Goal: Task Accomplishment & Management: Manage account settings

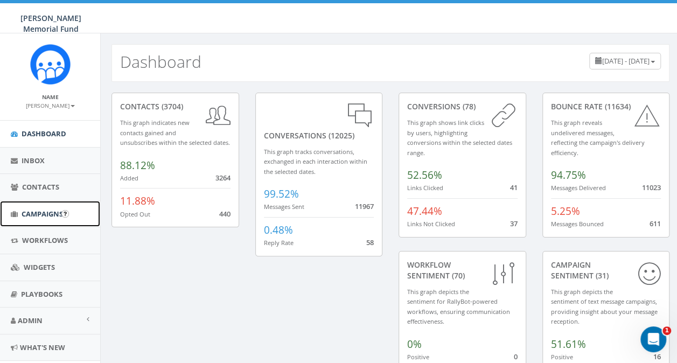
click at [37, 217] on span "Campaigns" at bounding box center [42, 214] width 41 height 10
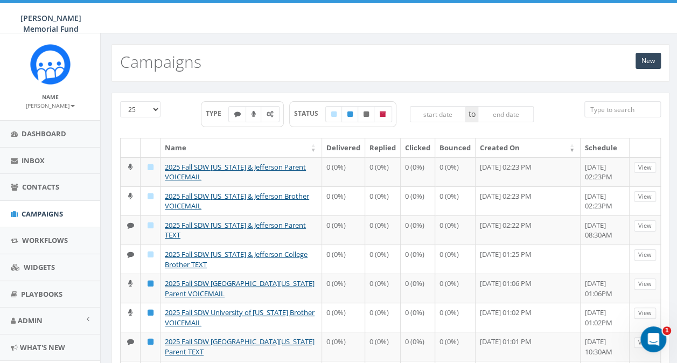
click at [602, 106] on input "search" at bounding box center [623, 109] width 77 height 16
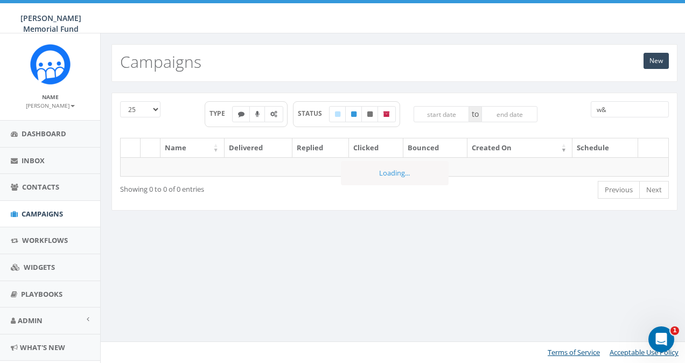
type input "w"
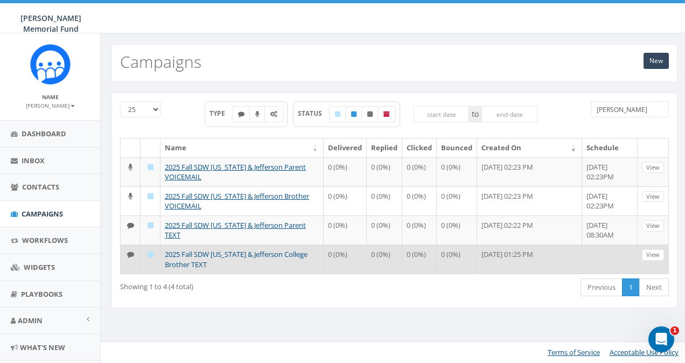
type input "jefferson"
click at [202, 255] on link "2025 Fall SDW Washington & Jefferson College Brother TEXT" at bounding box center [236, 259] width 143 height 20
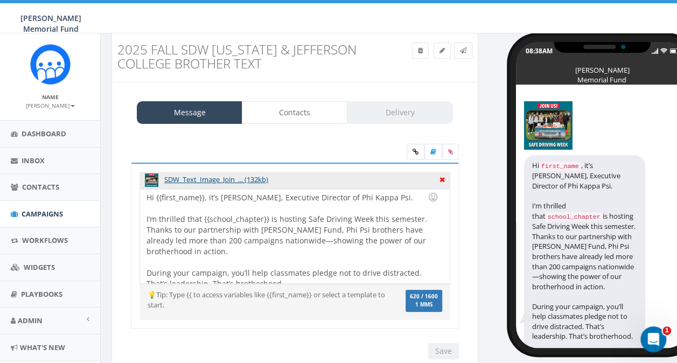
scroll to position [6, 0]
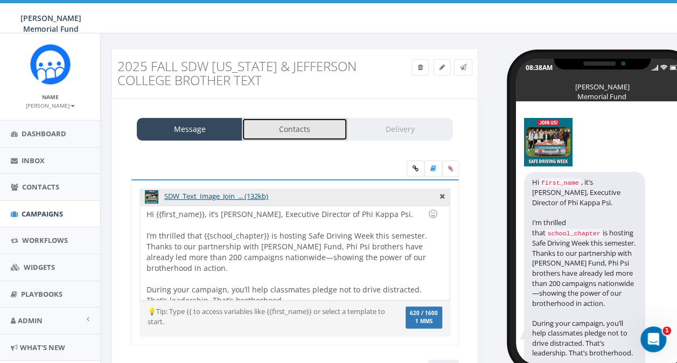
click at [308, 123] on link "Contacts" at bounding box center [295, 129] width 106 height 23
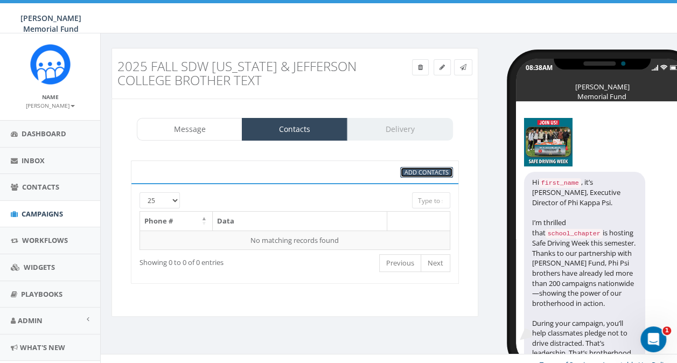
click at [413, 171] on span "Add Contacts" at bounding box center [427, 172] width 44 height 8
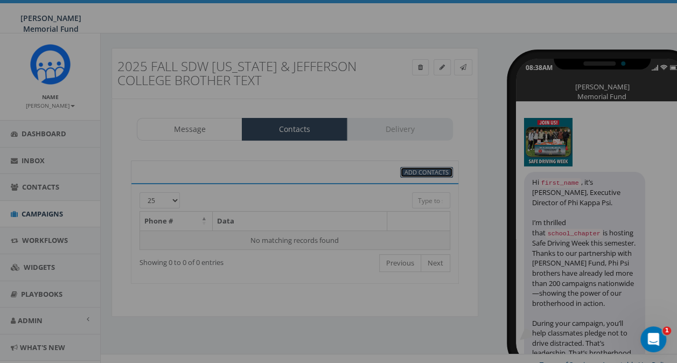
select select
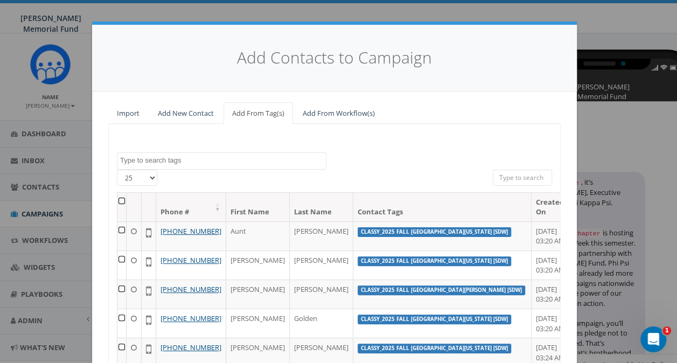
click at [173, 161] on textarea "Search" at bounding box center [223, 161] width 206 height 10
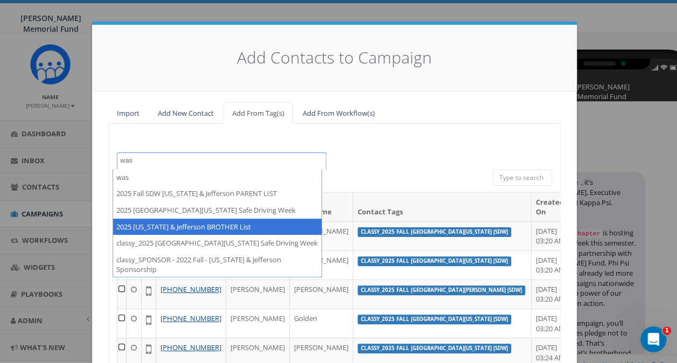
type textarea "was"
select select "2025 [US_STATE] & Jefferson BROTHER List"
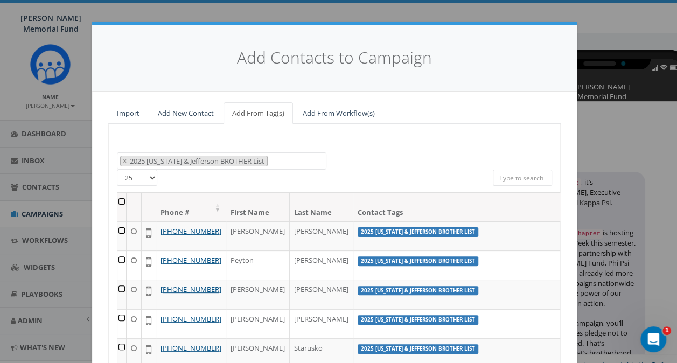
click at [117, 200] on th at bounding box center [121, 207] width 9 height 29
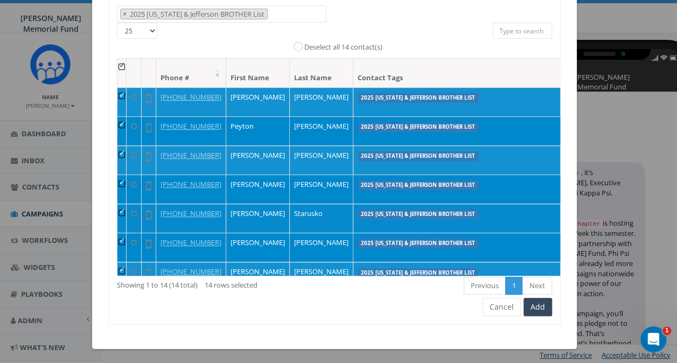
scroll to position [18, 0]
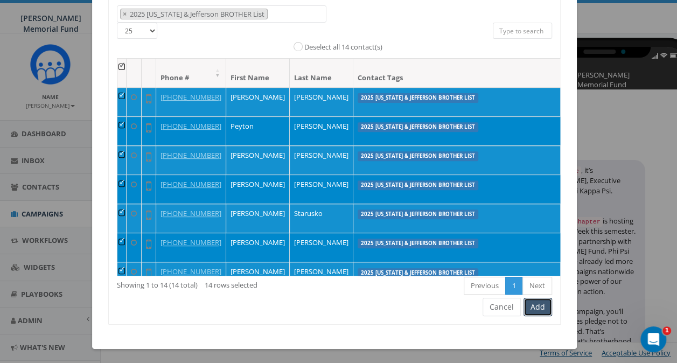
click at [532, 303] on button "Add" at bounding box center [538, 307] width 29 height 18
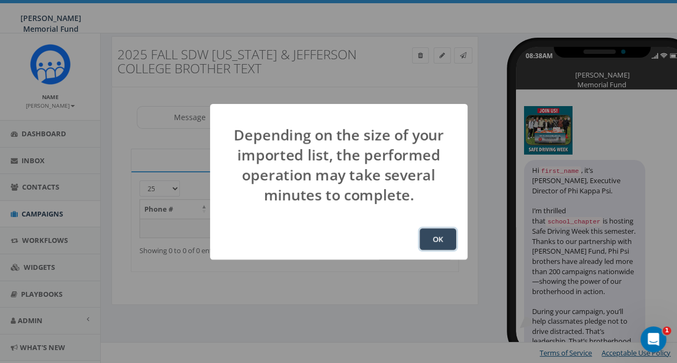
click at [441, 238] on button "OK" at bounding box center [438, 239] width 37 height 22
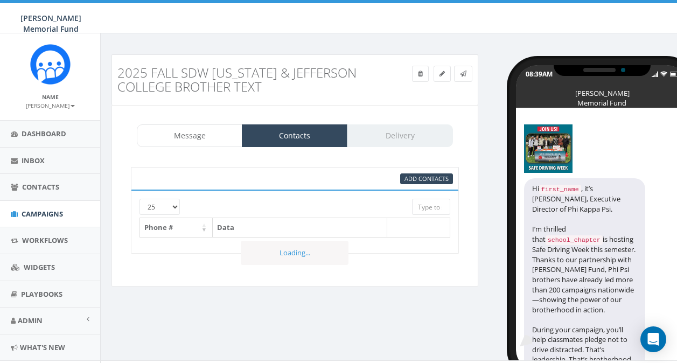
select select
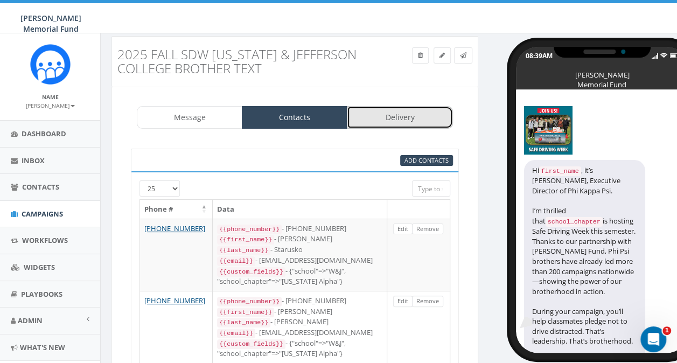
click at [398, 114] on link "Delivery" at bounding box center [400, 117] width 106 height 23
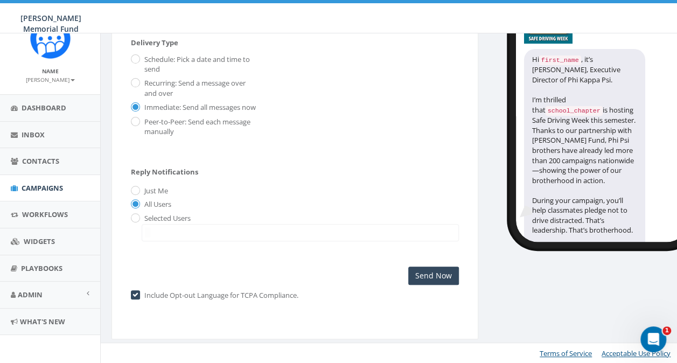
scroll to position [137, 0]
click at [434, 277] on input "Send Now" at bounding box center [433, 275] width 51 height 18
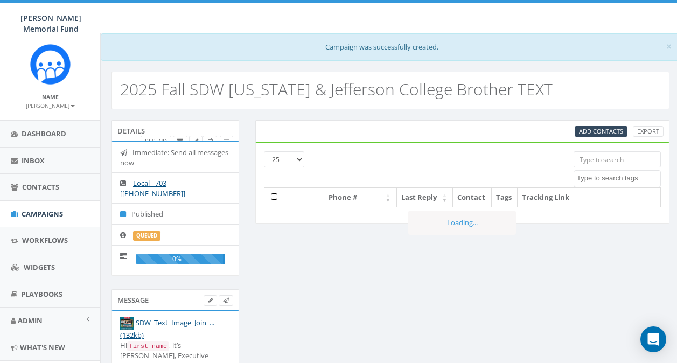
select select
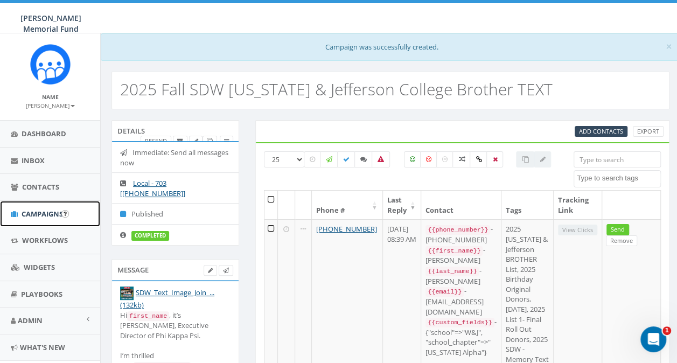
click at [37, 209] on span "Campaigns" at bounding box center [42, 214] width 41 height 10
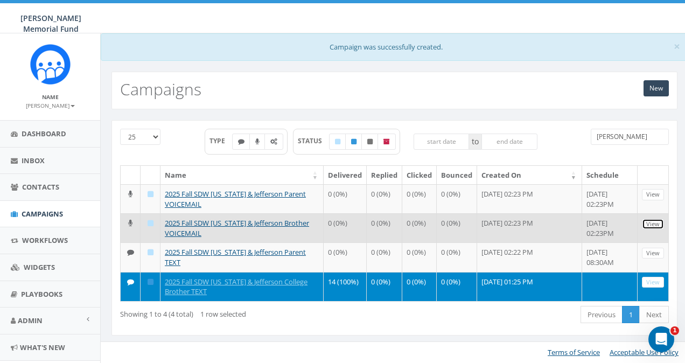
click at [656, 223] on link "View" at bounding box center [653, 224] width 22 height 11
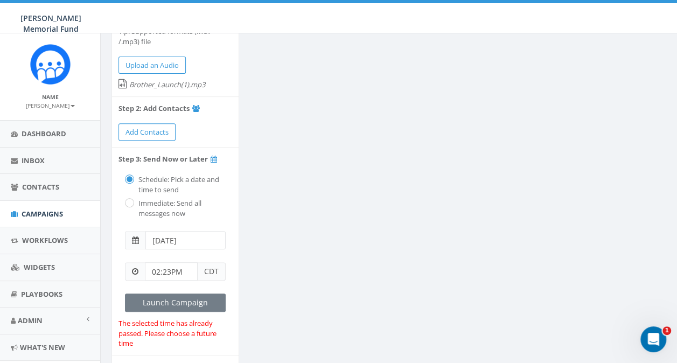
scroll to position [162, 0]
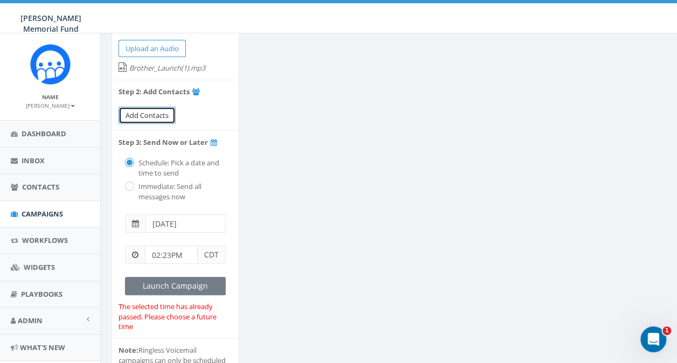
click at [140, 122] on link "Add Contacts" at bounding box center [147, 116] width 57 height 18
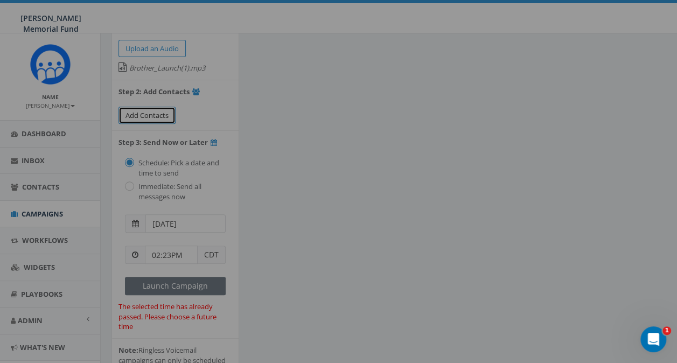
select select
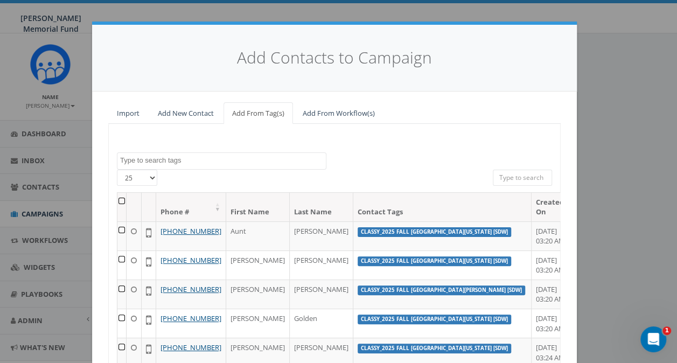
click at [177, 162] on textarea "Search" at bounding box center [223, 161] width 206 height 10
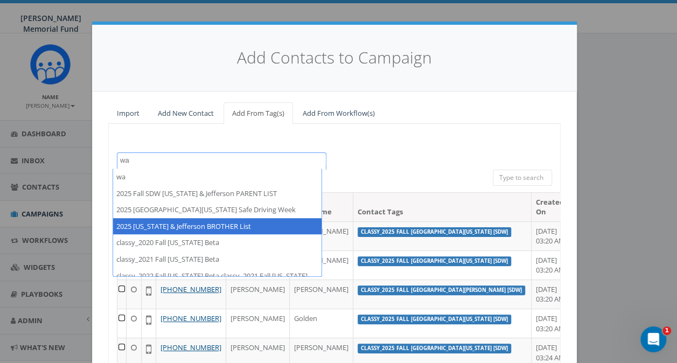
type textarea "wa"
select select "2025 [US_STATE] & Jefferson BROTHER List"
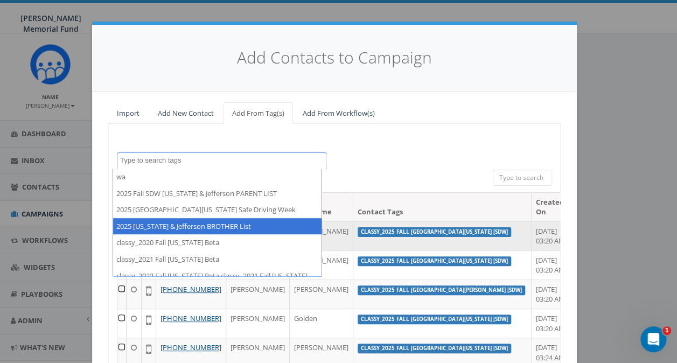
scroll to position [696, 0]
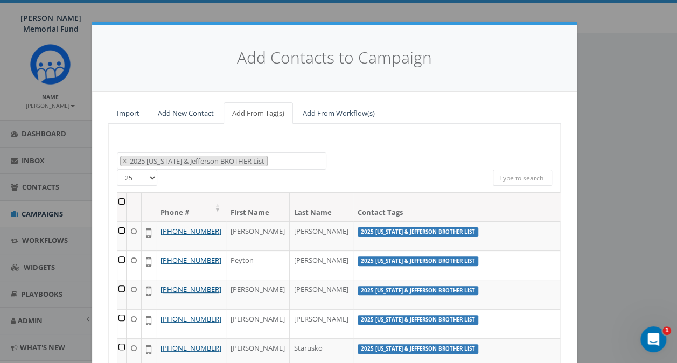
click at [120, 200] on th at bounding box center [121, 207] width 9 height 29
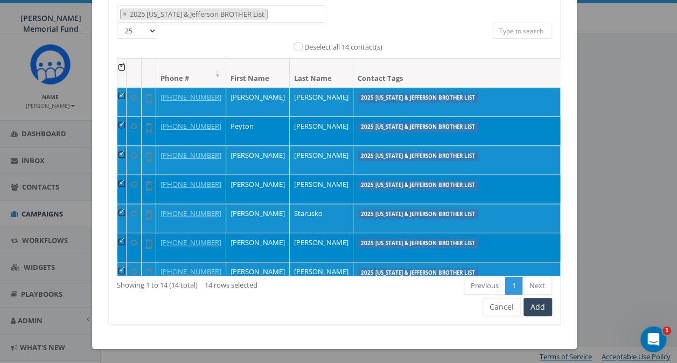
scroll to position [253, 0]
click at [542, 288] on link "Next" at bounding box center [538, 286] width 30 height 18
click at [537, 307] on button "Add" at bounding box center [538, 307] width 29 height 18
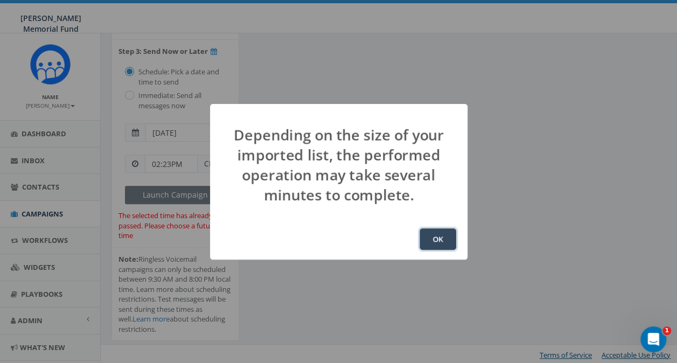
click at [445, 240] on button "OK" at bounding box center [438, 239] width 37 height 22
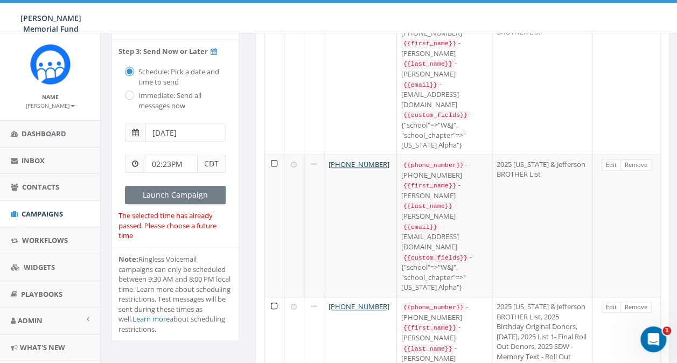
click at [174, 130] on input "2025-09-20" at bounding box center [185, 132] width 80 height 18
click at [131, 131] on span at bounding box center [135, 132] width 20 height 18
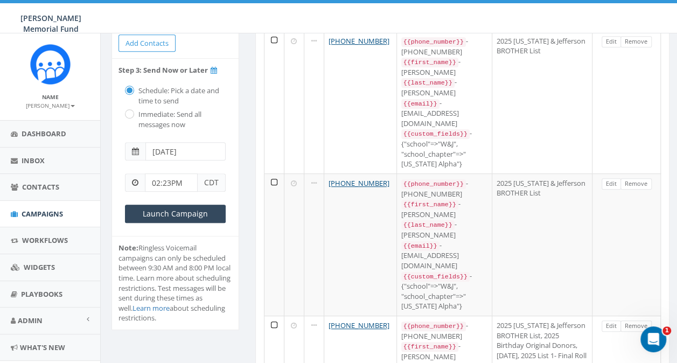
scroll to position [269, 0]
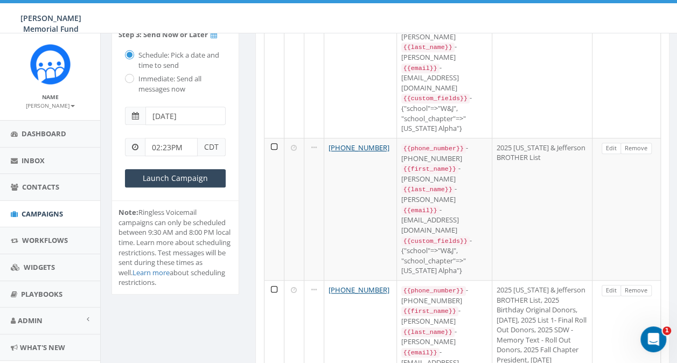
click at [135, 115] on span at bounding box center [135, 116] width 7 height 8
click at [137, 118] on span at bounding box center [135, 116] width 20 height 18
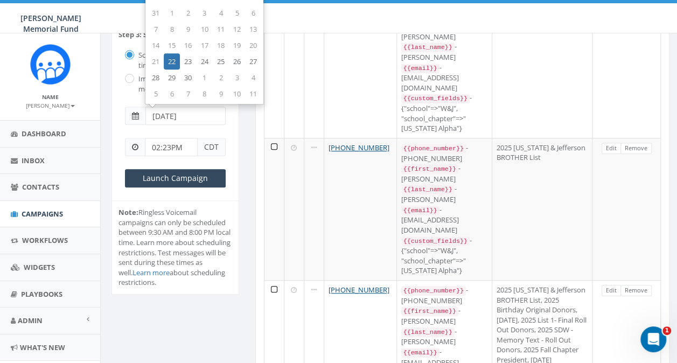
click at [177, 119] on input "[DATE]" at bounding box center [185, 116] width 80 height 18
click at [166, 149] on input "02:23PM" at bounding box center [171, 147] width 53 height 18
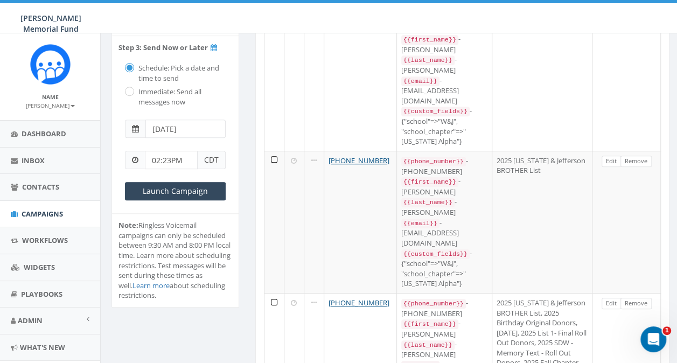
scroll to position [269, 0]
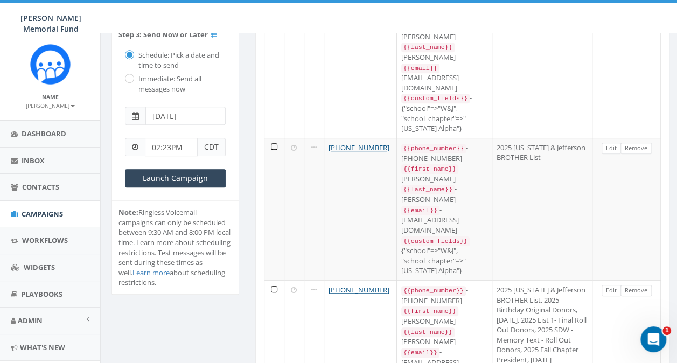
click at [161, 147] on input "02:23PM" at bounding box center [171, 147] width 53 height 18
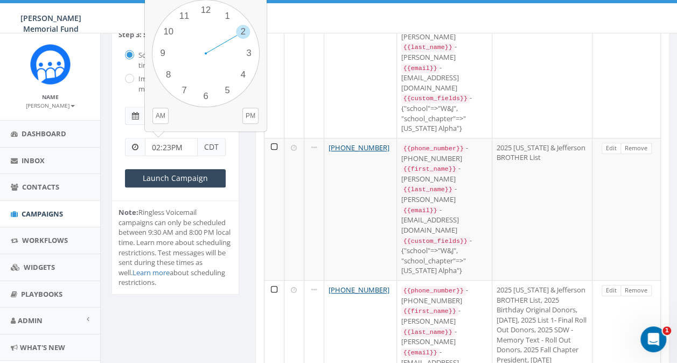
click at [165, 144] on input "02:23PM" at bounding box center [171, 147] width 53 height 18
click at [163, 144] on input "02:23PM" at bounding box center [171, 147] width 53 height 18
type input "02:45PM"
click at [240, 152] on div "Details 2025 Fall SDW [US_STATE] & Jefferson Brother VOICEMAIL Local - 703 [[PH…" at bounding box center [175, 58] width 144 height 502
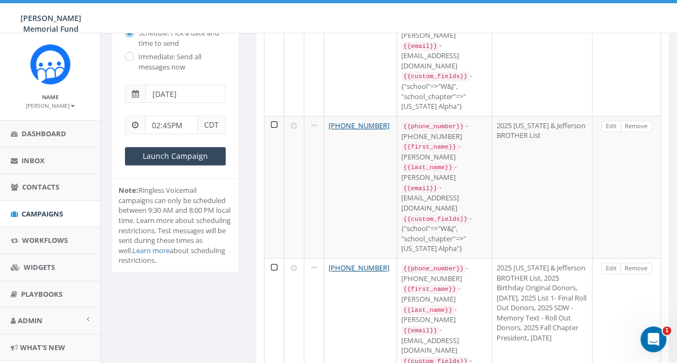
scroll to position [269, 0]
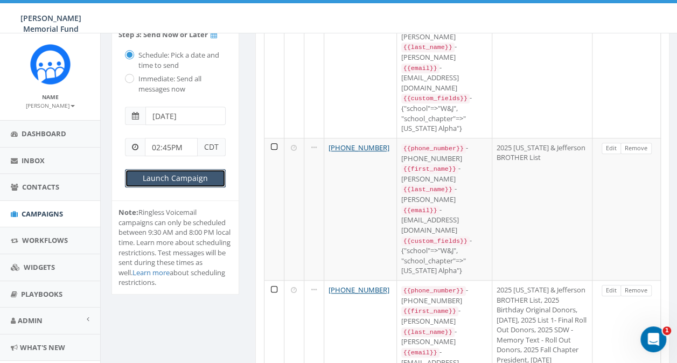
click at [161, 176] on input "Launch Campaign" at bounding box center [175, 178] width 101 height 18
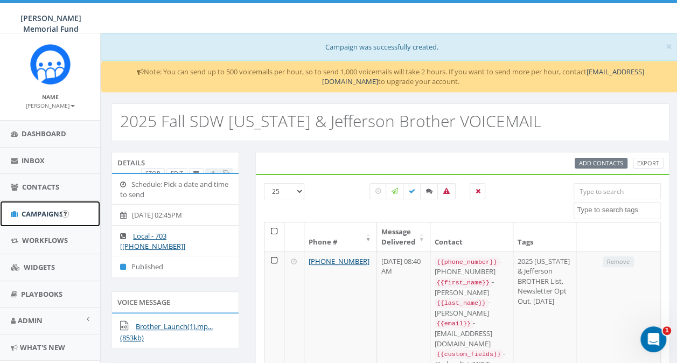
click at [36, 206] on link "Campaigns" at bounding box center [50, 214] width 100 height 26
